Goal: Information Seeking & Learning: Learn about a topic

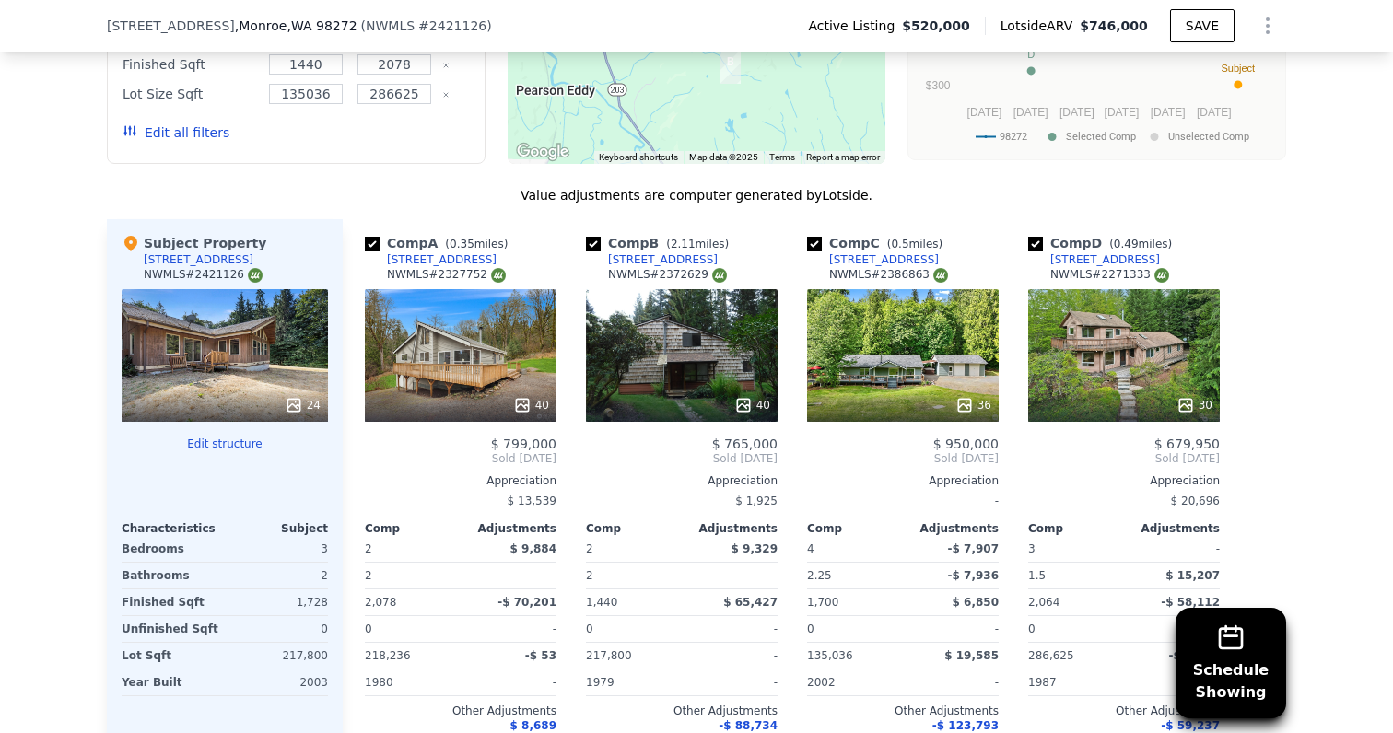
scroll to position [1722, 0]
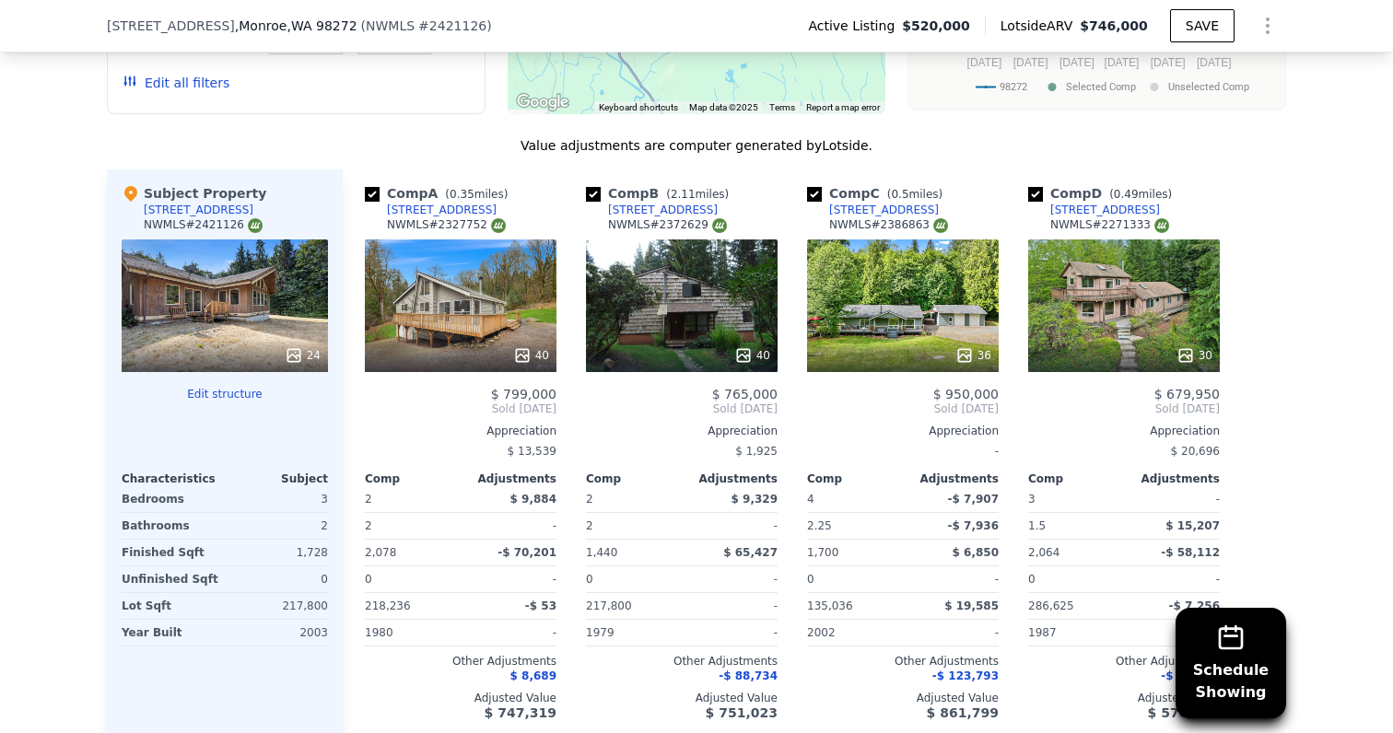
click at [705, 329] on div "40" at bounding box center [682, 305] width 192 height 133
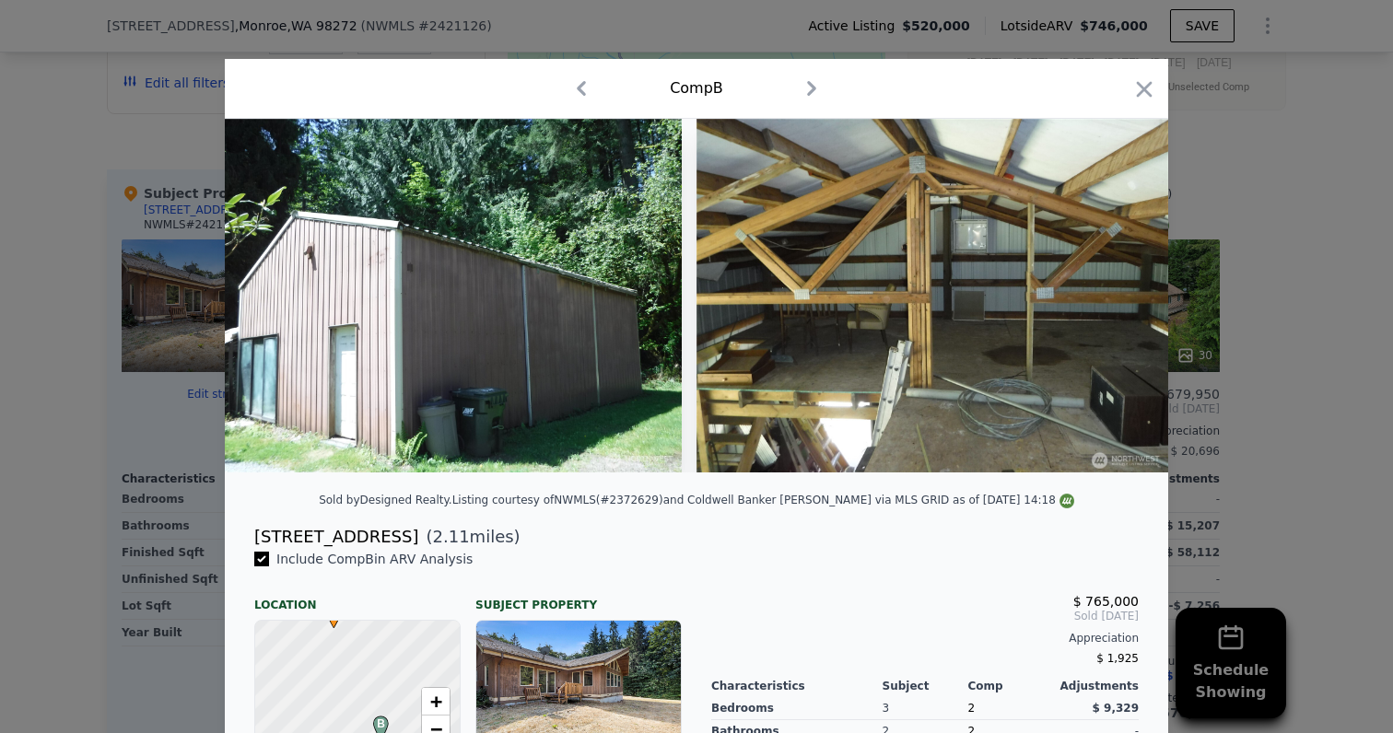
scroll to position [0, 18287]
click at [1137, 99] on icon "button" at bounding box center [1144, 89] width 26 height 26
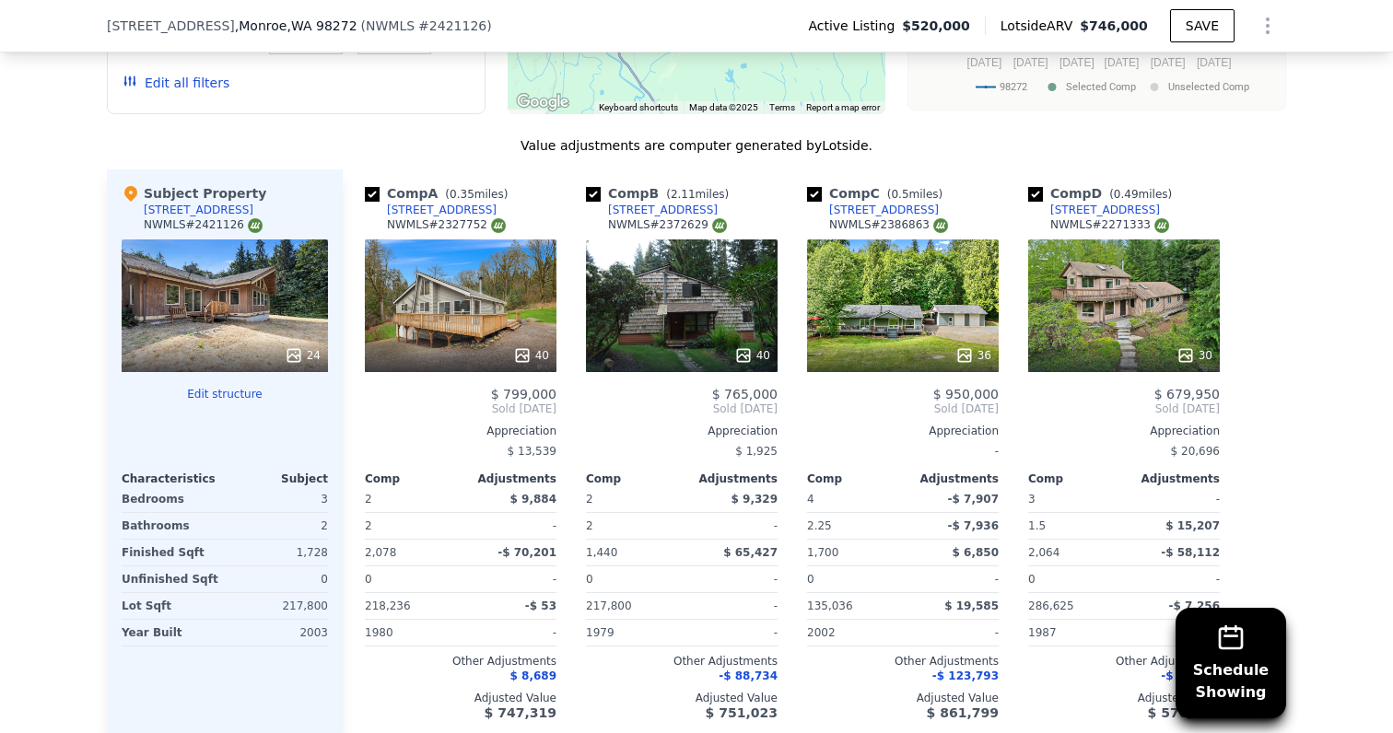
click at [457, 332] on div "40" at bounding box center [461, 305] width 192 height 133
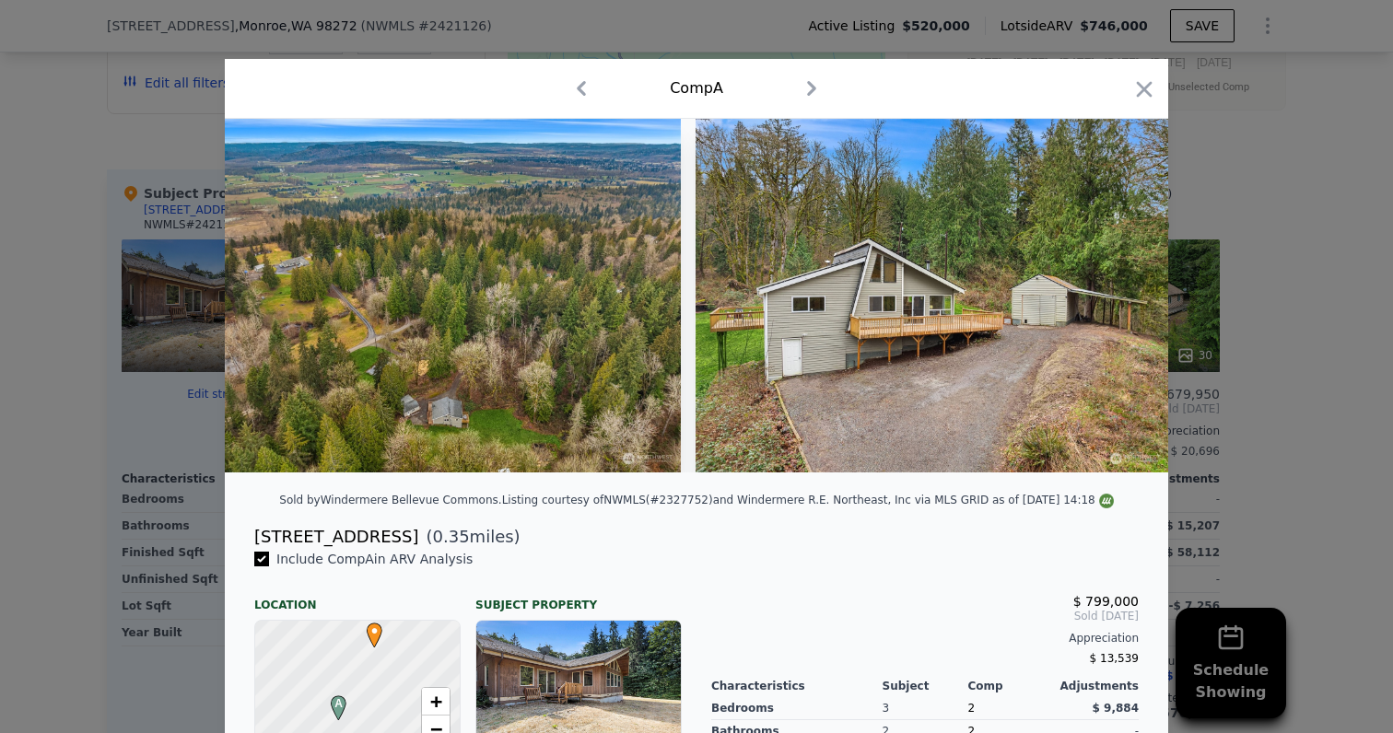
scroll to position [0, 20074]
click at [1149, 84] on icon "button" at bounding box center [1145, 89] width 16 height 16
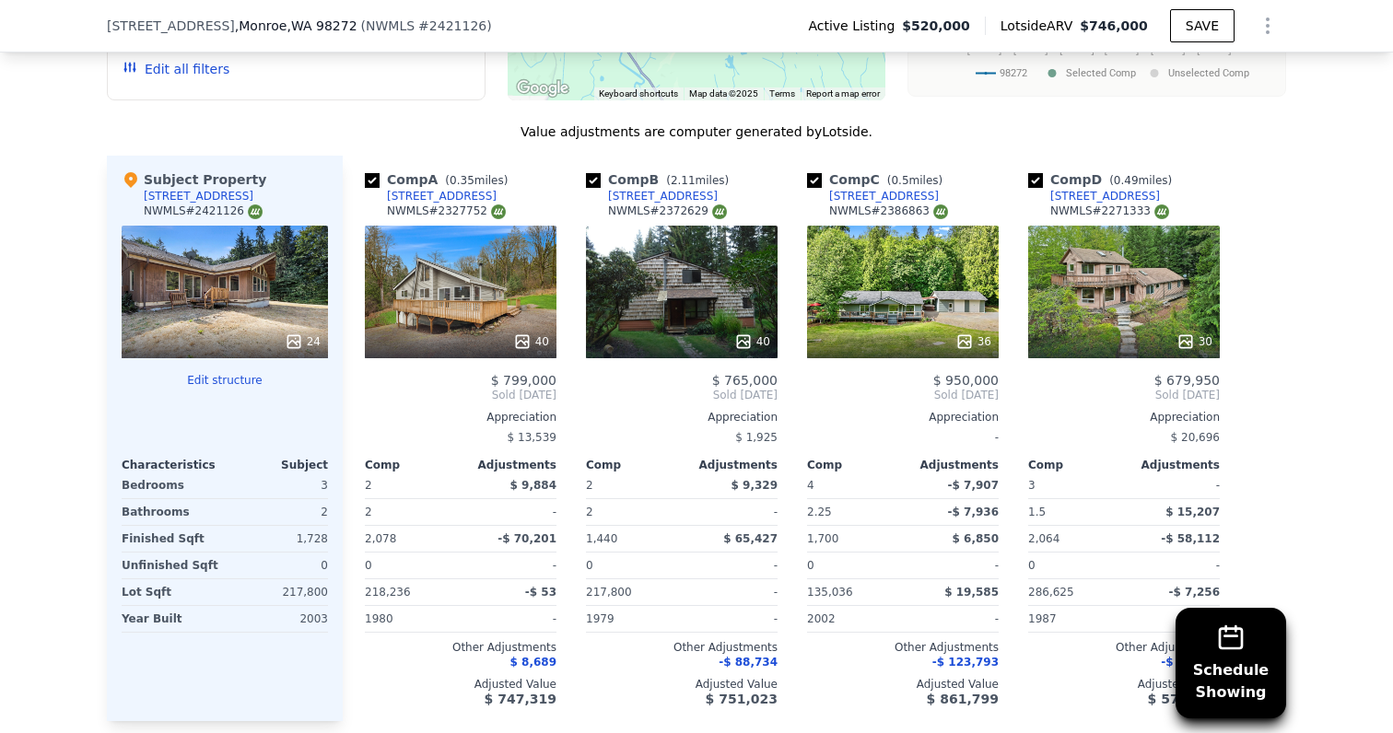
scroll to position [1790, 0]
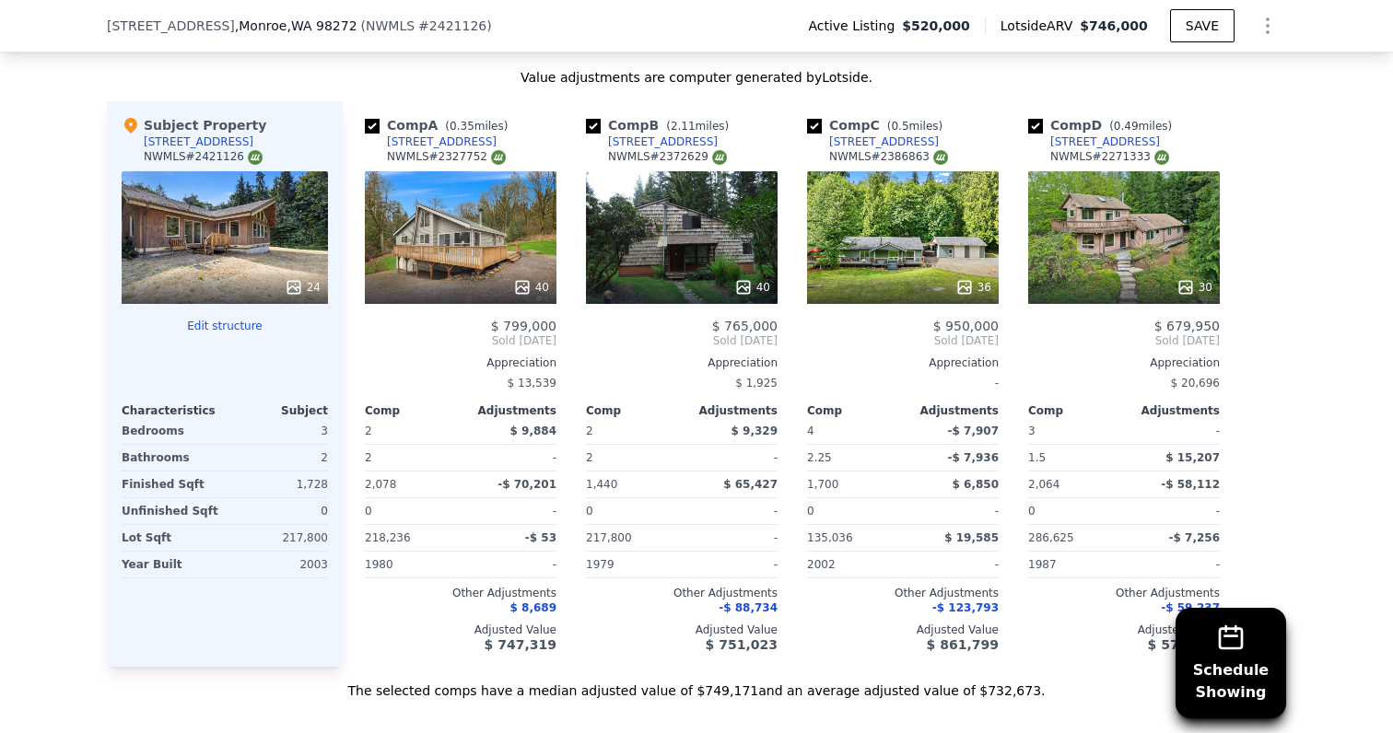
click at [1129, 245] on div "30" at bounding box center [1124, 237] width 192 height 133
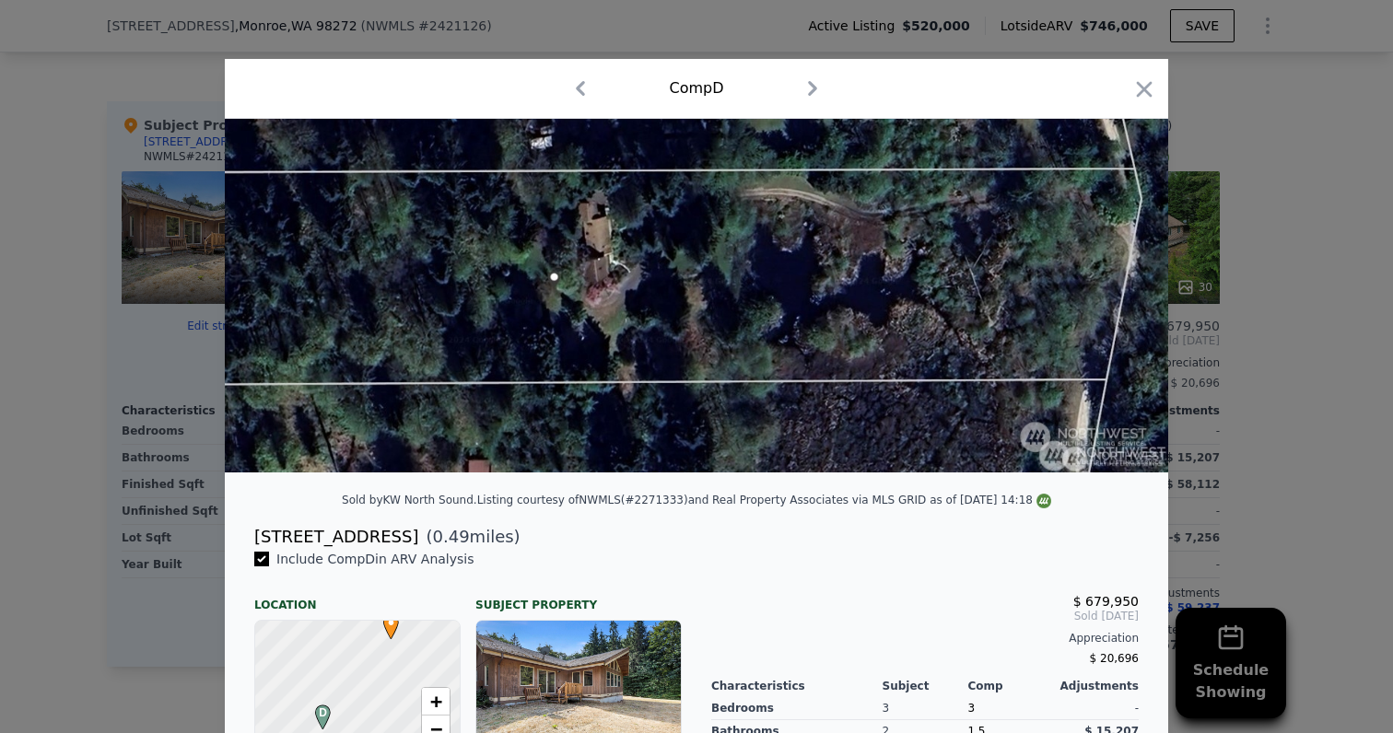
scroll to position [0, 16080]
click at [1148, 83] on icon "button" at bounding box center [1144, 89] width 26 height 26
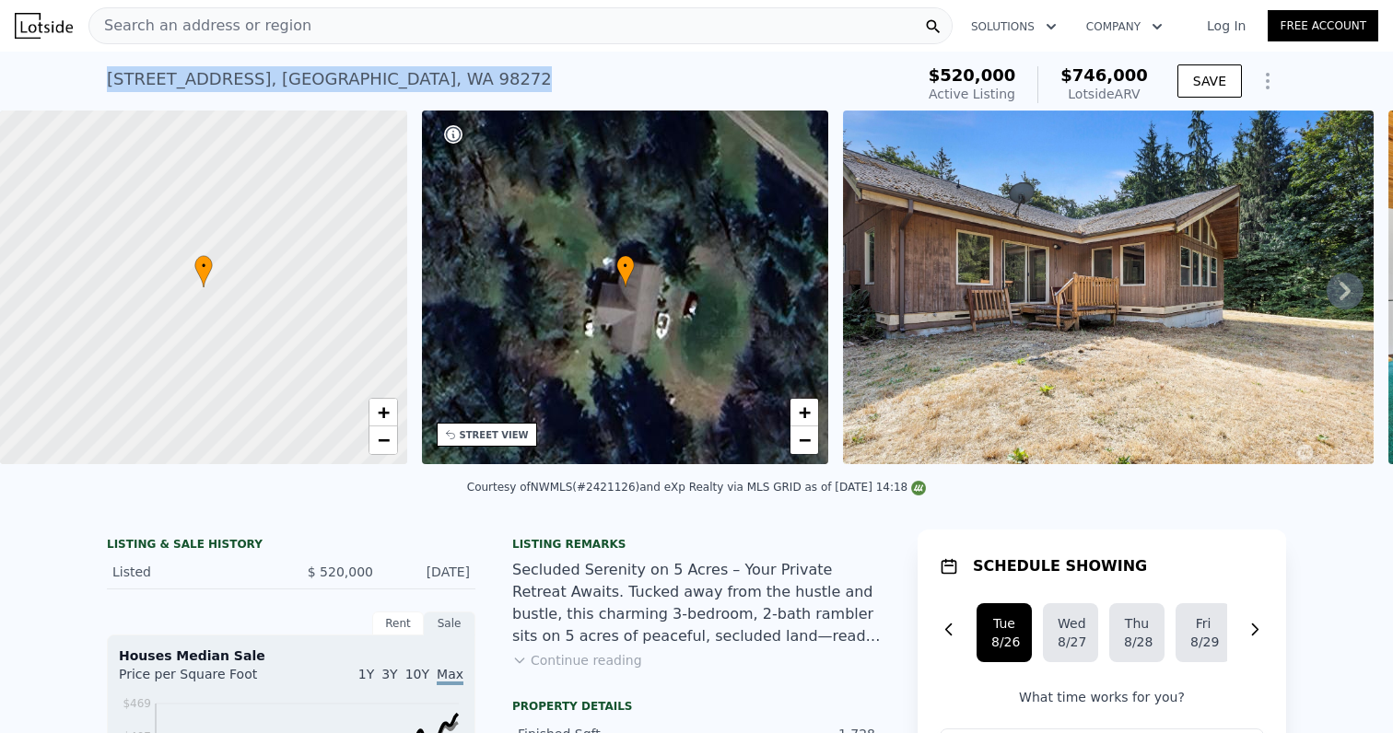
drag, startPoint x: 498, startPoint y: 75, endPoint x: 110, endPoint y: 70, distance: 388.7
click at [110, 70] on div "[STREET_ADDRESS] Active at $520k (~ARV $746k )" at bounding box center [506, 85] width 799 height 52
copy div "[STREET_ADDRESS] Active at $520k (~ARV $746k )"
click at [76, 83] on div "[STREET_ADDRESS] Active at $520k (~ARV $746k ) $520,000 Active Listing $746,000…" at bounding box center [696, 81] width 1393 height 59
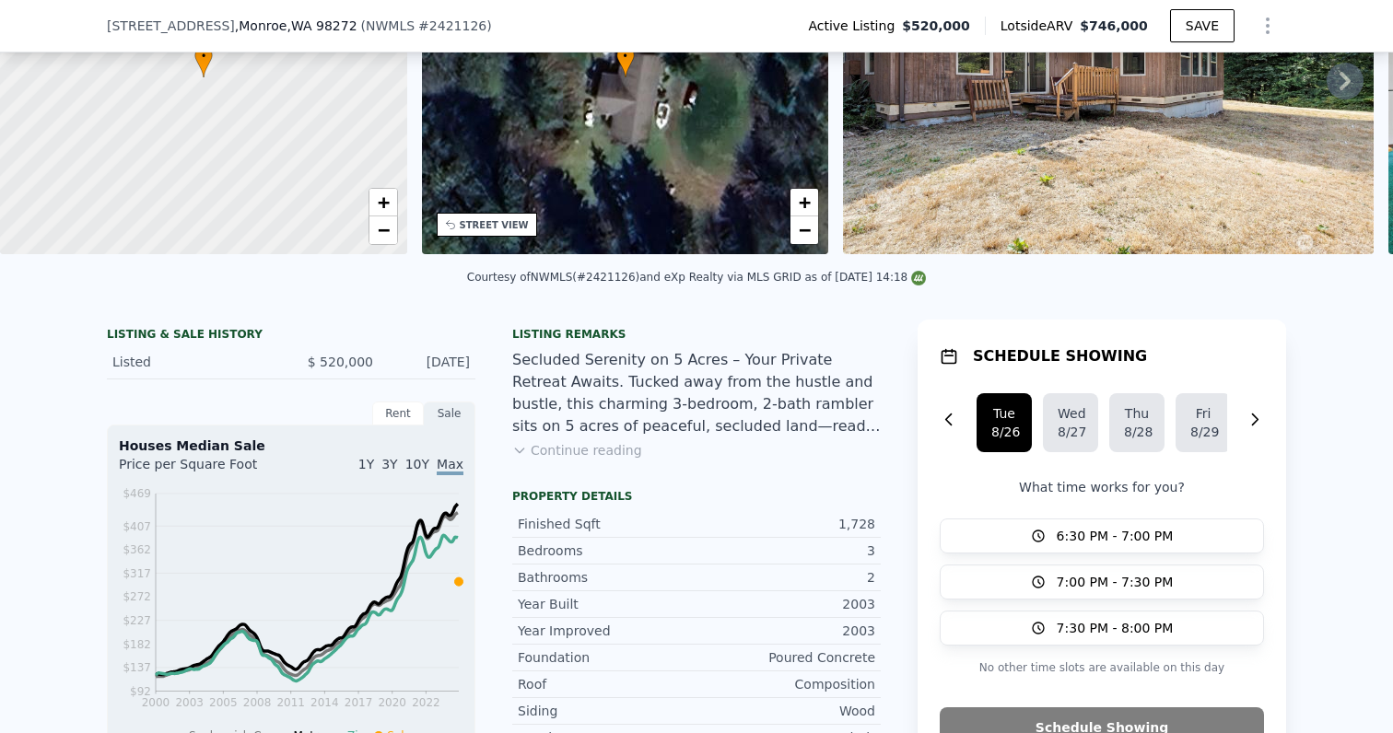
scroll to position [320, 0]
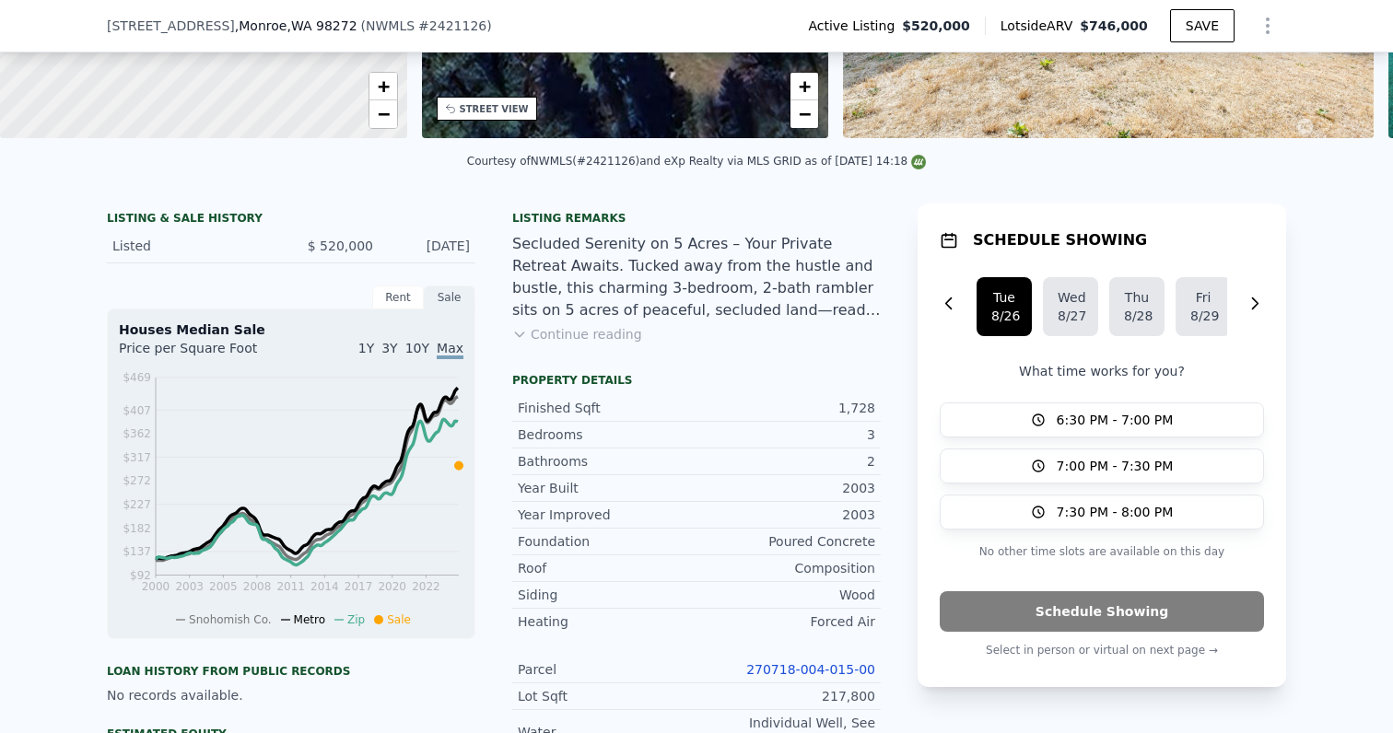
click at [575, 332] on button "Continue reading" at bounding box center [577, 334] width 130 height 18
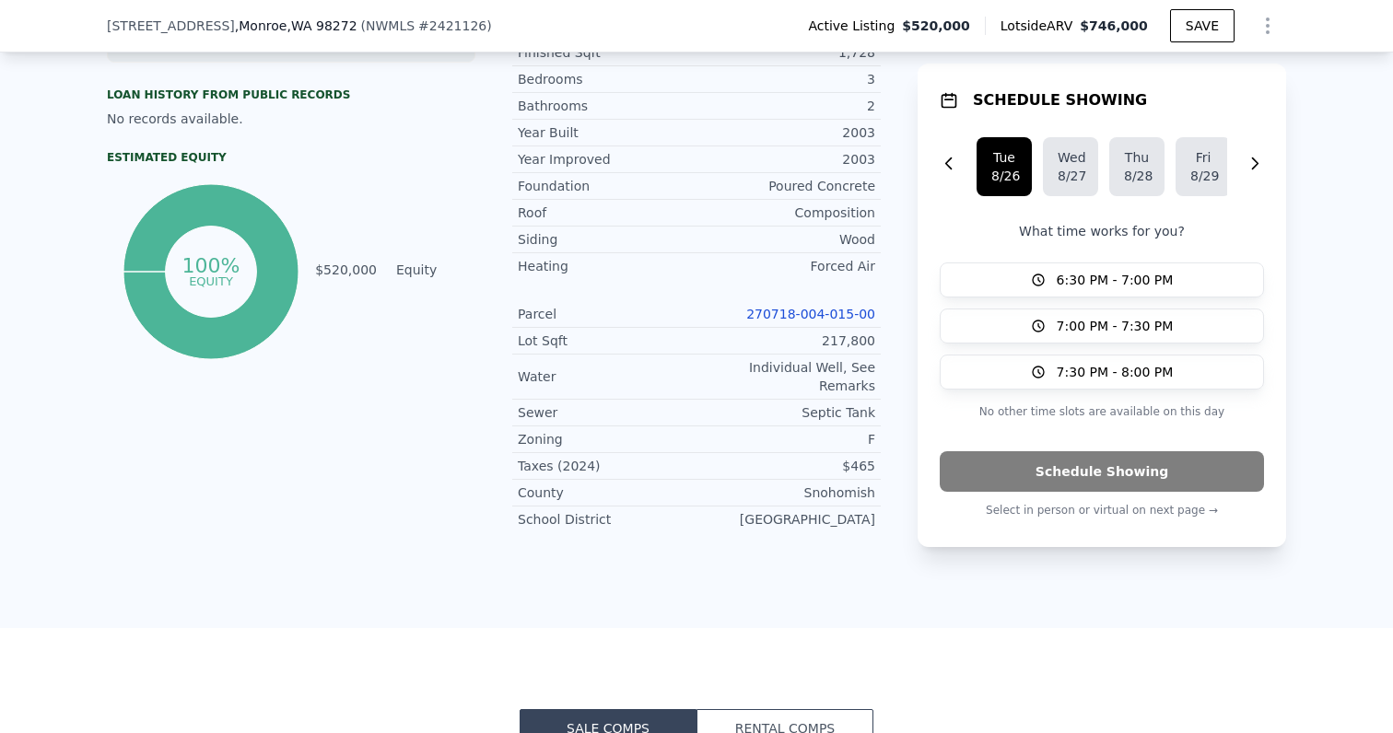
scroll to position [977, 0]
